Goal: Information Seeking & Learning: Learn about a topic

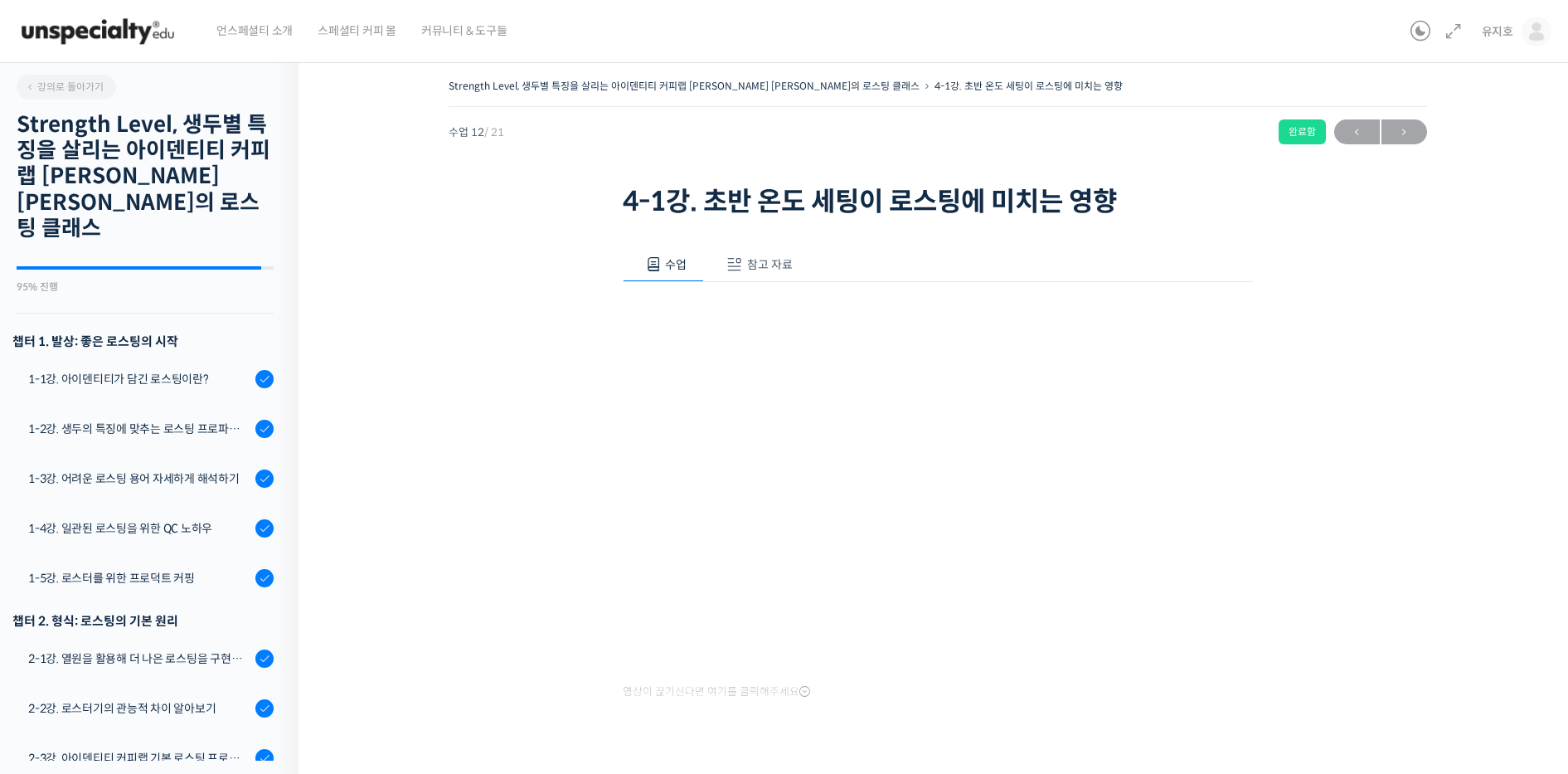
scroll to position [684, 0]
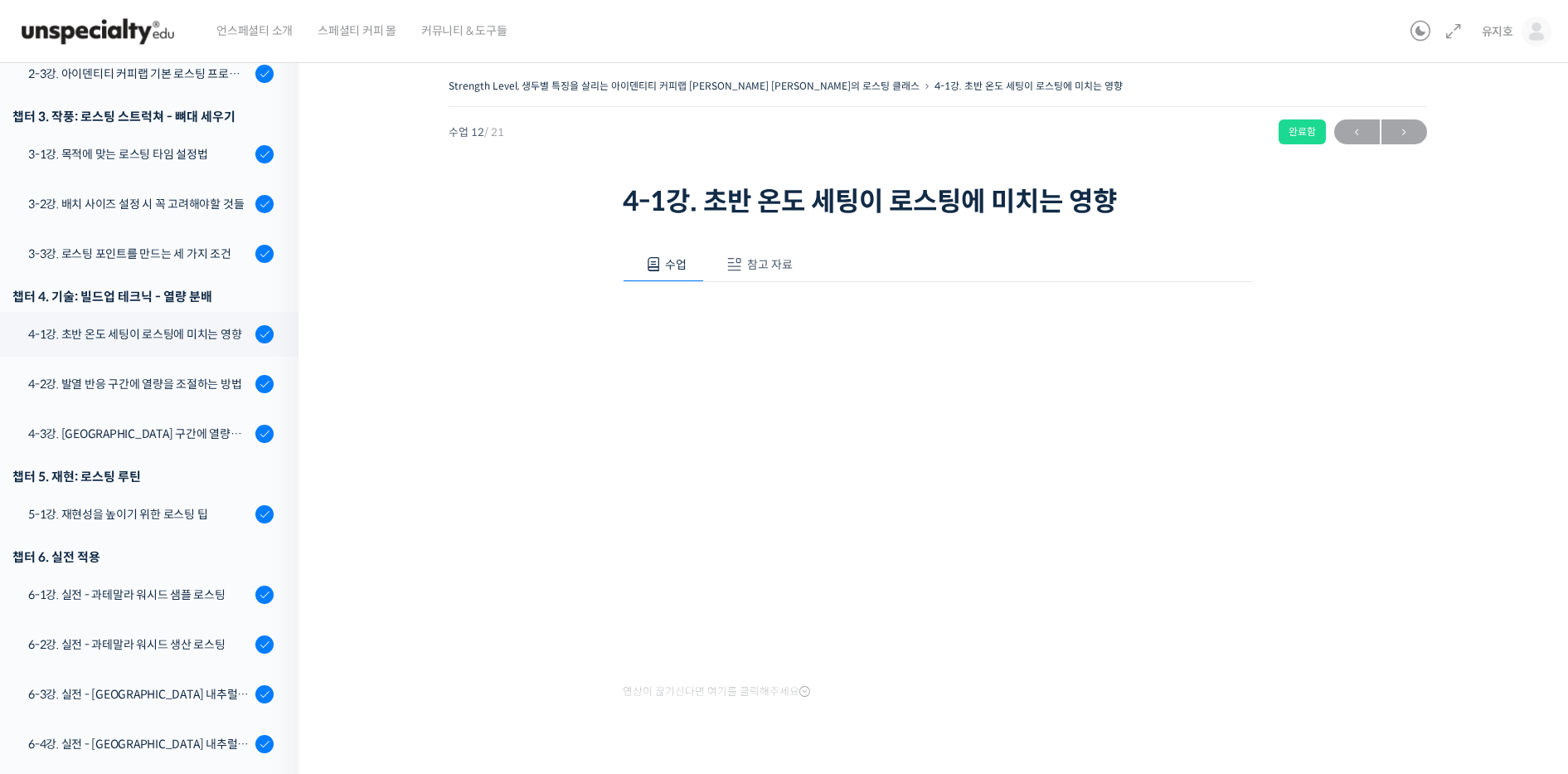
click at [1078, 718] on div "수업 참고 자료 영상이 끊기[DEMOGRAPHIC_DATA]를 클릭해주세요 PPT 수업 자료 (클릭하시면 새 창에서 열립니다)" at bounding box center [938, 501] width 630 height 557
click at [134, 375] on div "4-2강. 발열 반응 구간에 열량을 조절하는 방법" at bounding box center [139, 384] width 222 height 18
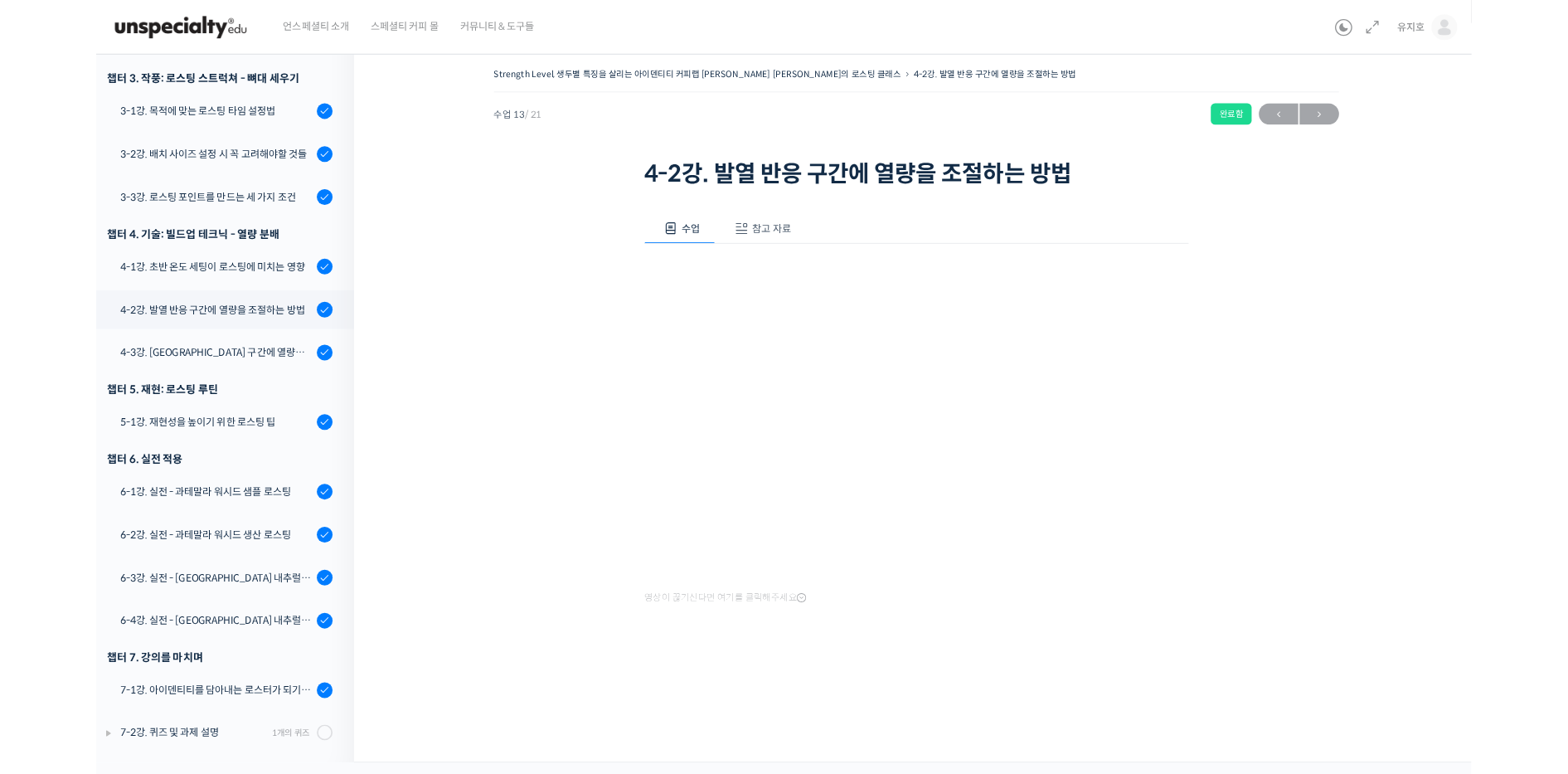
scroll to position [684, 0]
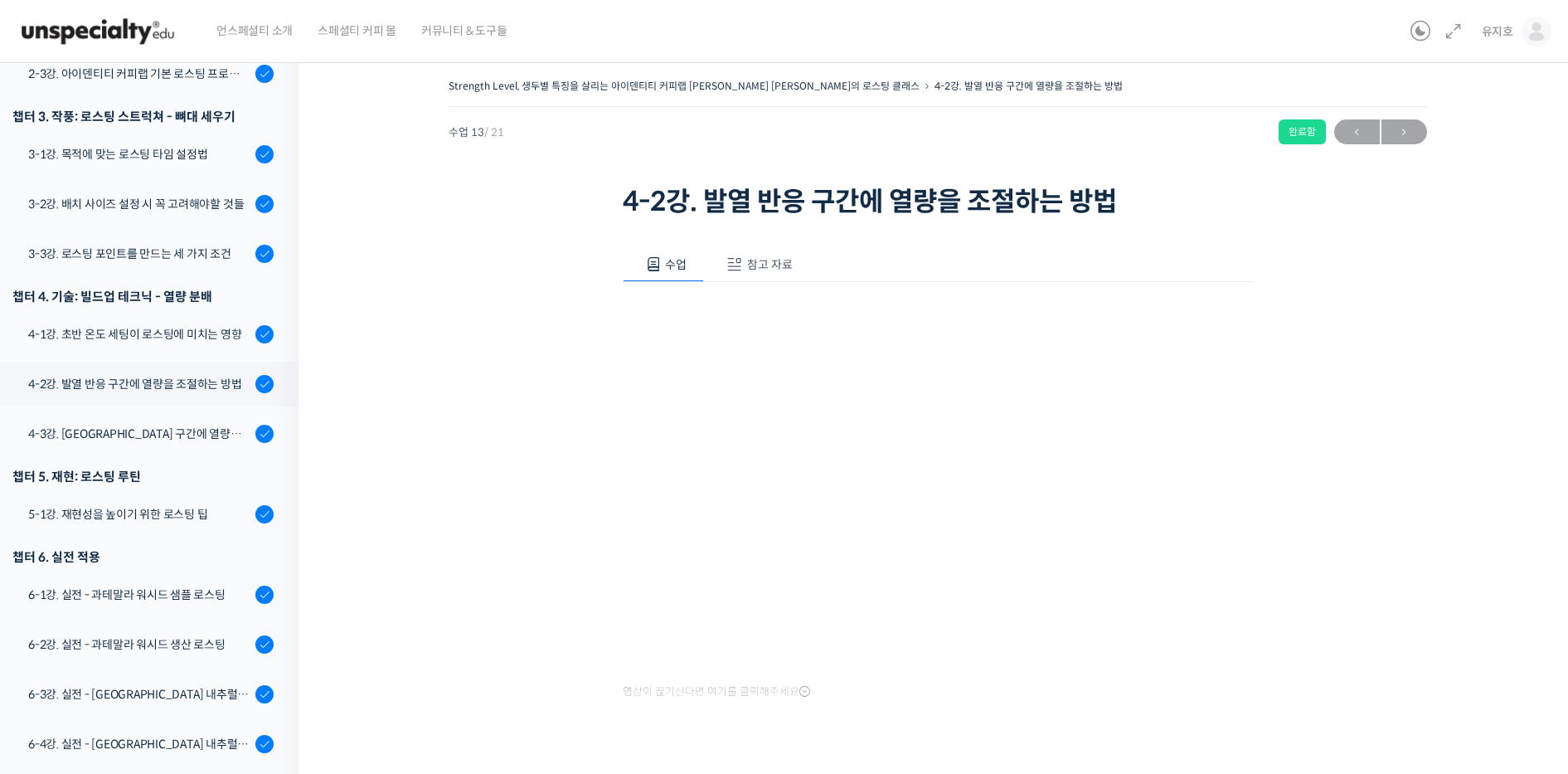
click at [497, 750] on div "Strength Level, 생두별 특징을 살리는 아이덴티티 커피랩 윤원균 대표의 로스팅 클래스 4-2강. 발열 반응 구간에 열량을 조절하는 …" at bounding box center [938, 426] width 1112 height 705
click at [770, 760] on div at bounding box center [706, 762] width 166 height 8
click at [836, 747] on div at bounding box center [938, 762] width 630 height 34
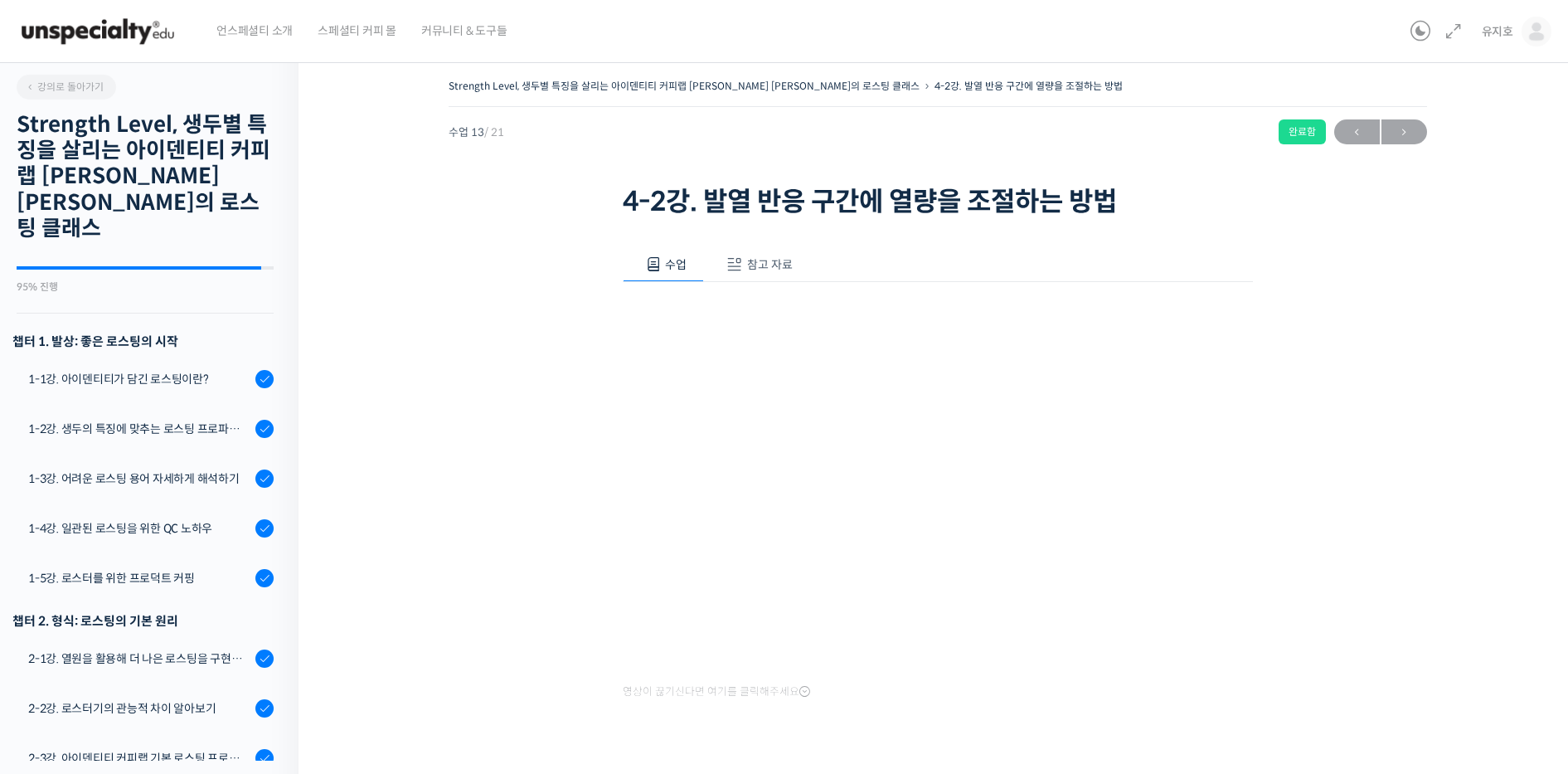
scroll to position [684, 0]
